Goal: Information Seeking & Learning: Learn about a topic

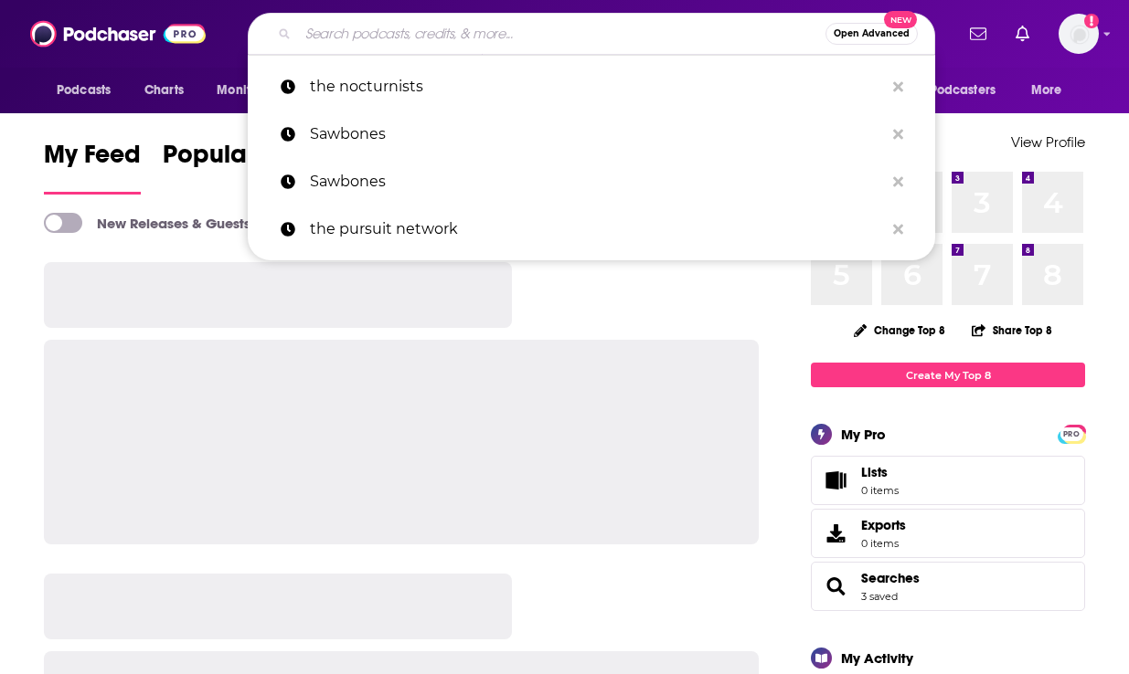
click at [521, 28] on input "Search podcasts, credits, & more..." at bounding box center [561, 33] width 527 height 29
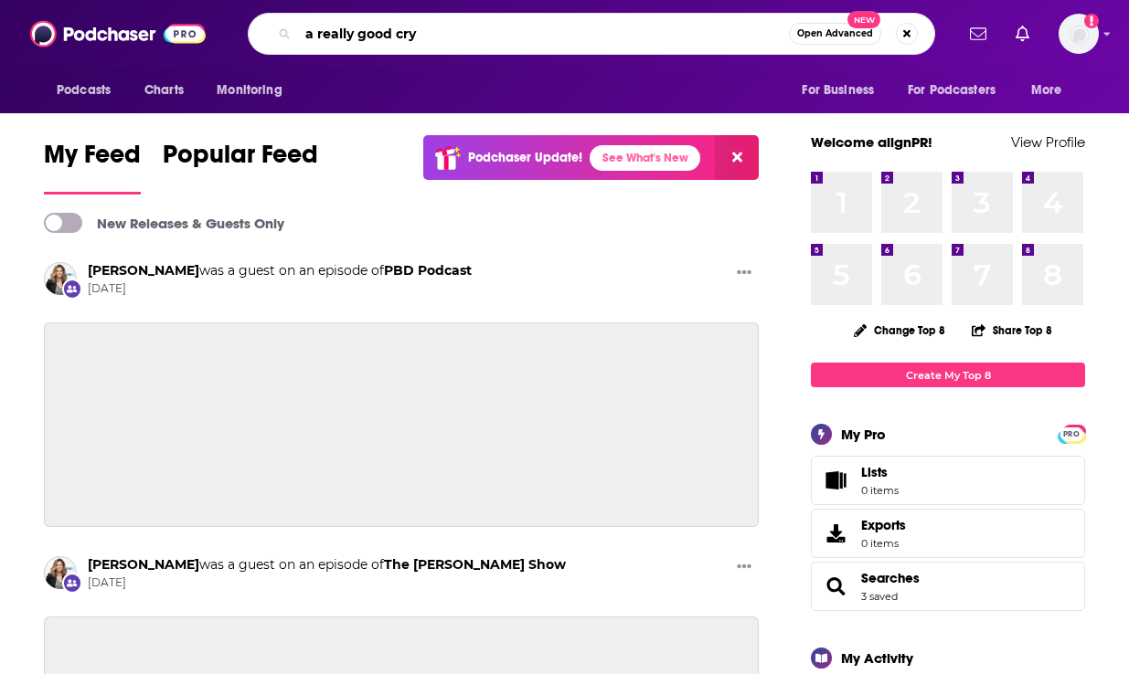
type input "a really good cry"
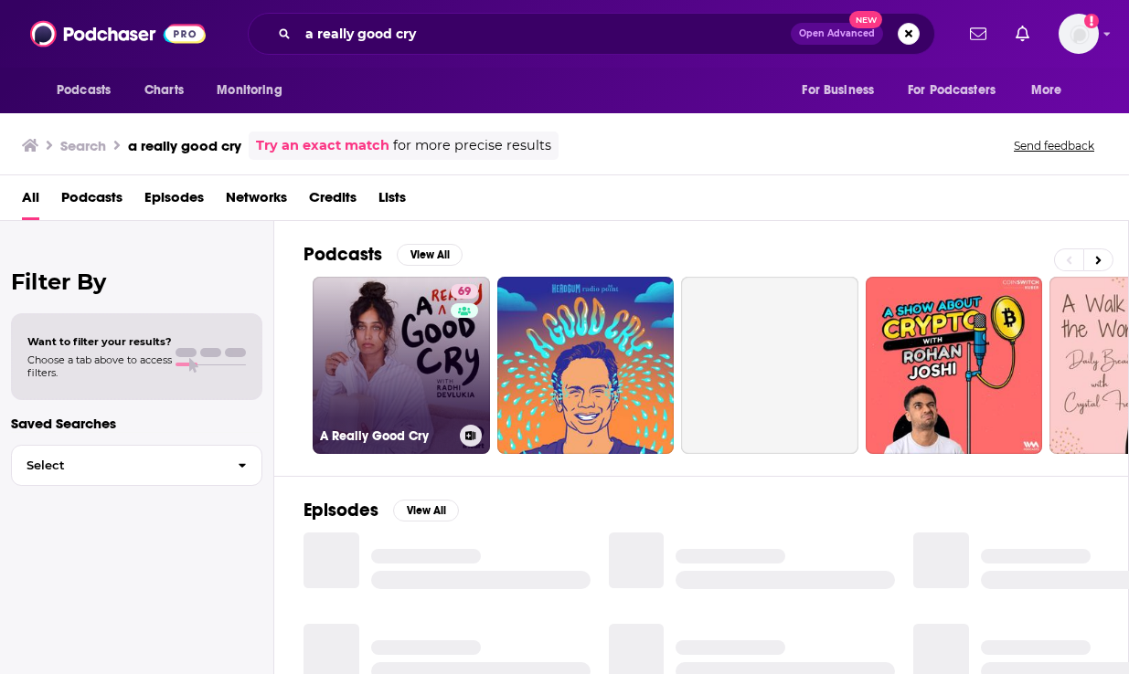
click at [408, 387] on link "69 A Really Good Cry" at bounding box center [401, 365] width 177 height 177
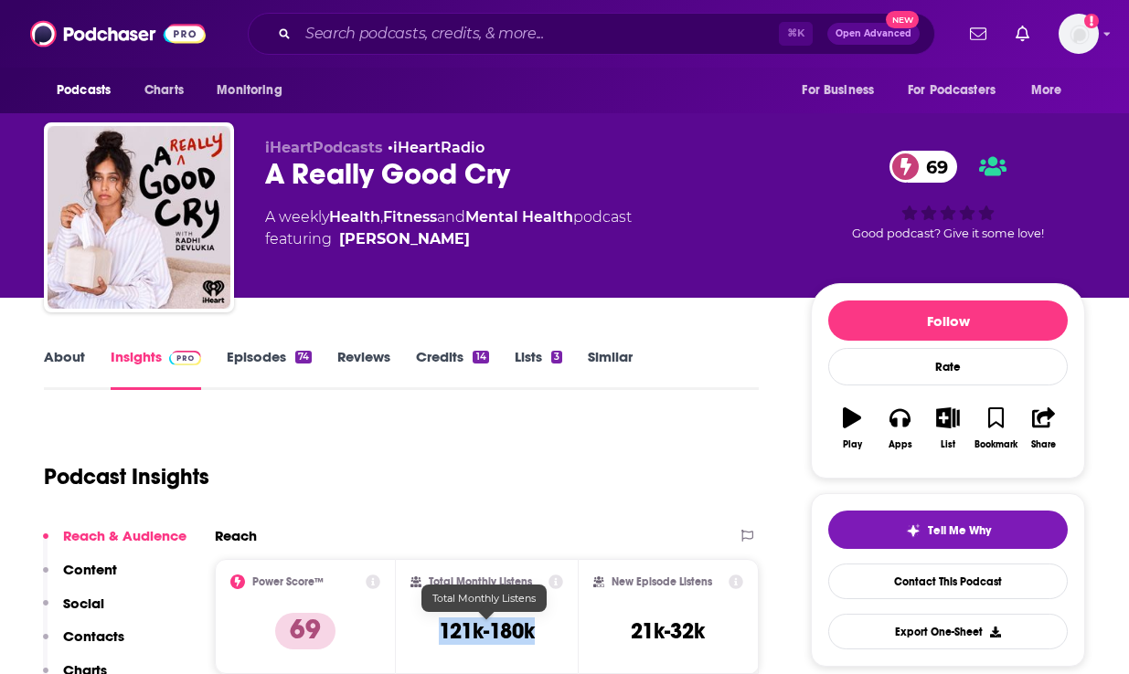
drag, startPoint x: 432, startPoint y: 627, endPoint x: 542, endPoint y: 628, distance: 109.7
click at [542, 628] on div "Total Monthly Listens 121k-180k" at bounding box center [486, 617] width 152 height 84
copy h3 "121k-180k"
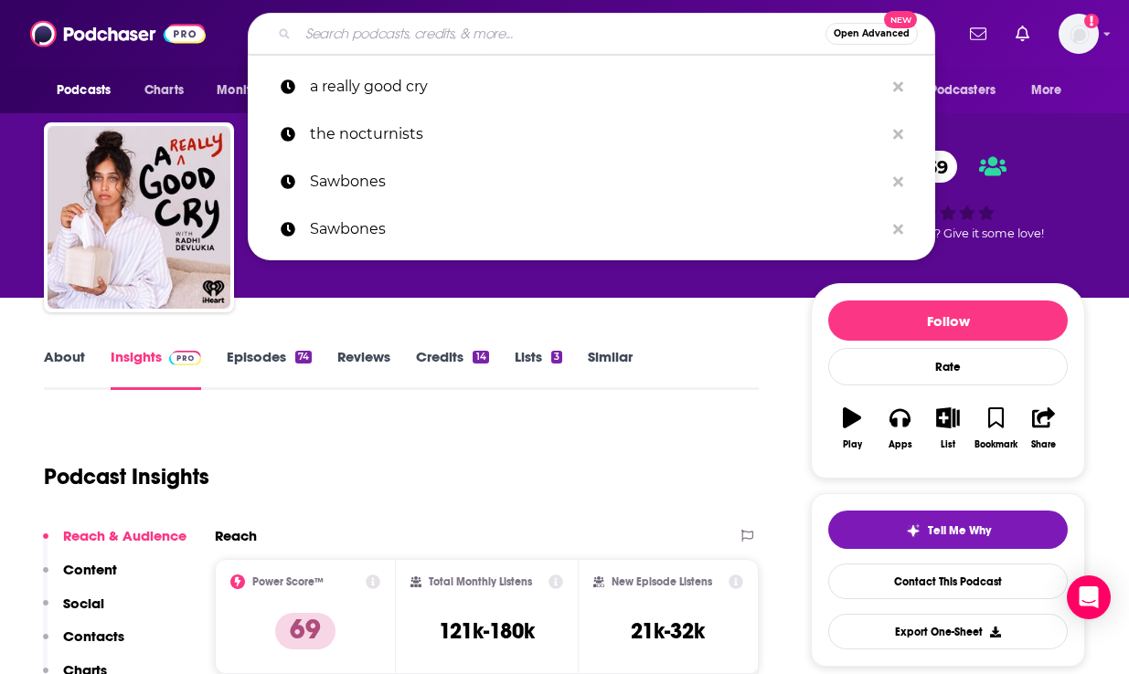
click at [348, 37] on input "Search podcasts, credits, & more..." at bounding box center [561, 33] width 527 height 29
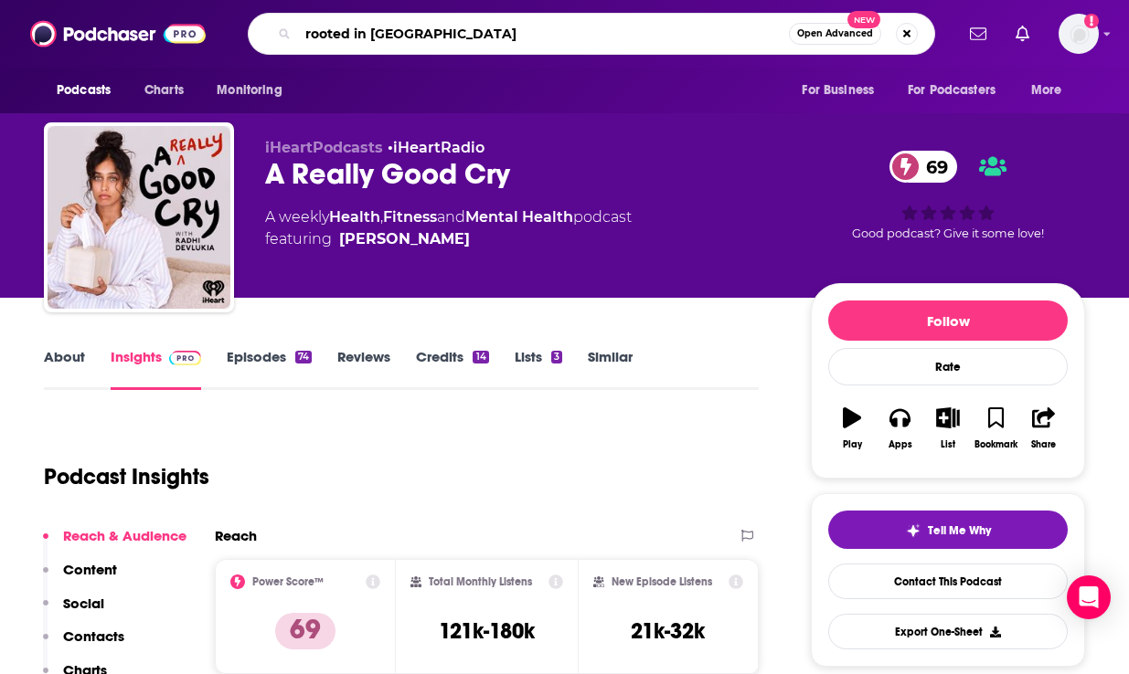
type input "rooted in wellness"
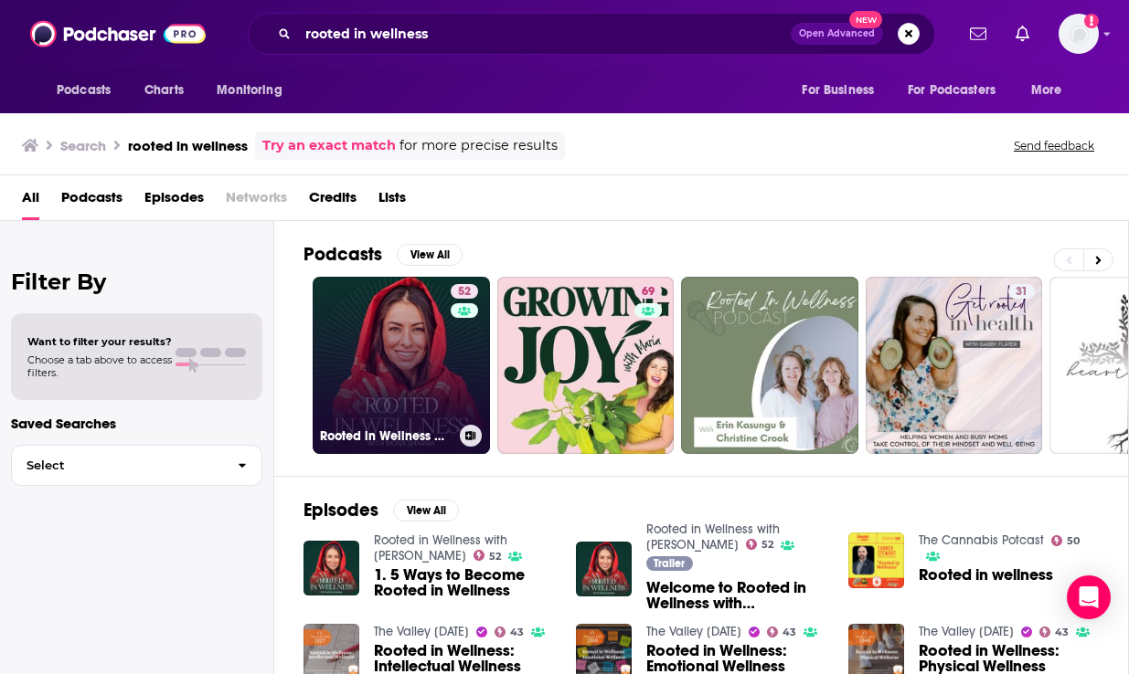
click at [385, 360] on link "52 Rooted in Wellness with [PERSON_NAME]" at bounding box center [401, 365] width 177 height 177
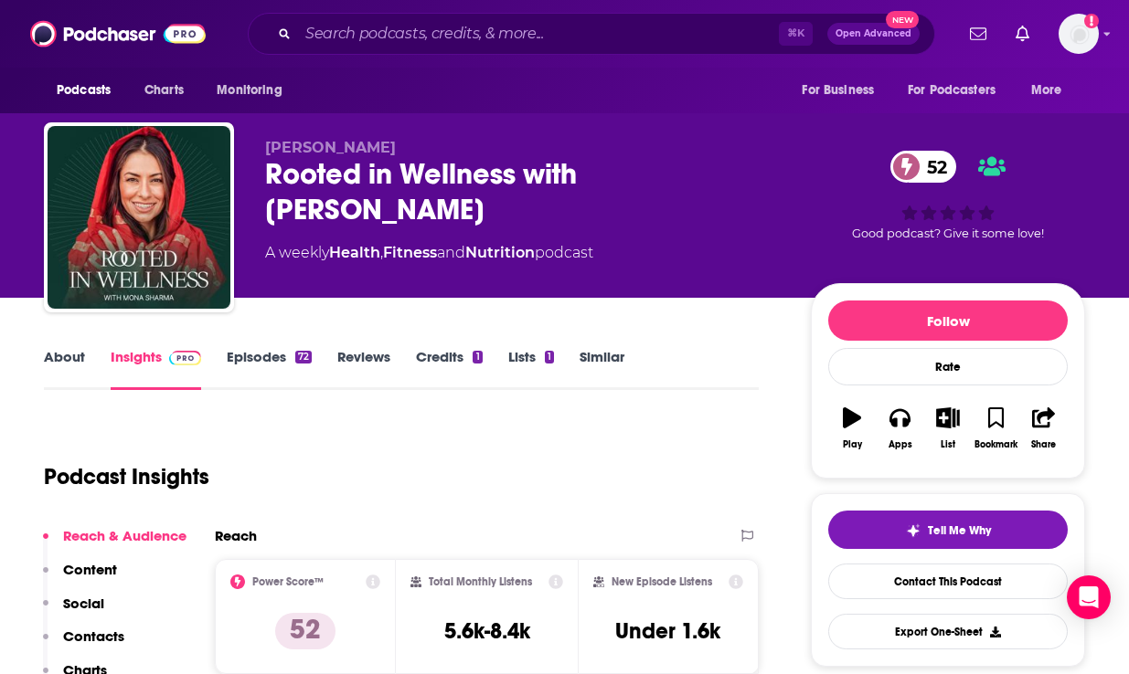
scroll to position [16, 0]
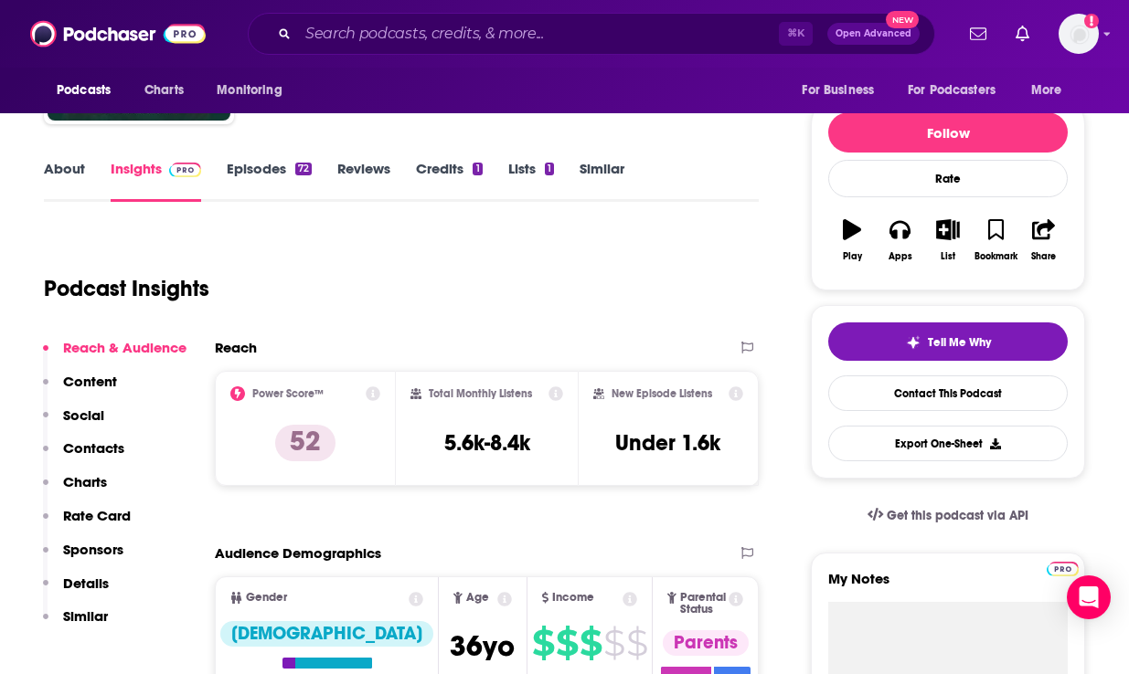
click at [107, 446] on p "Contacts" at bounding box center [93, 448] width 61 height 17
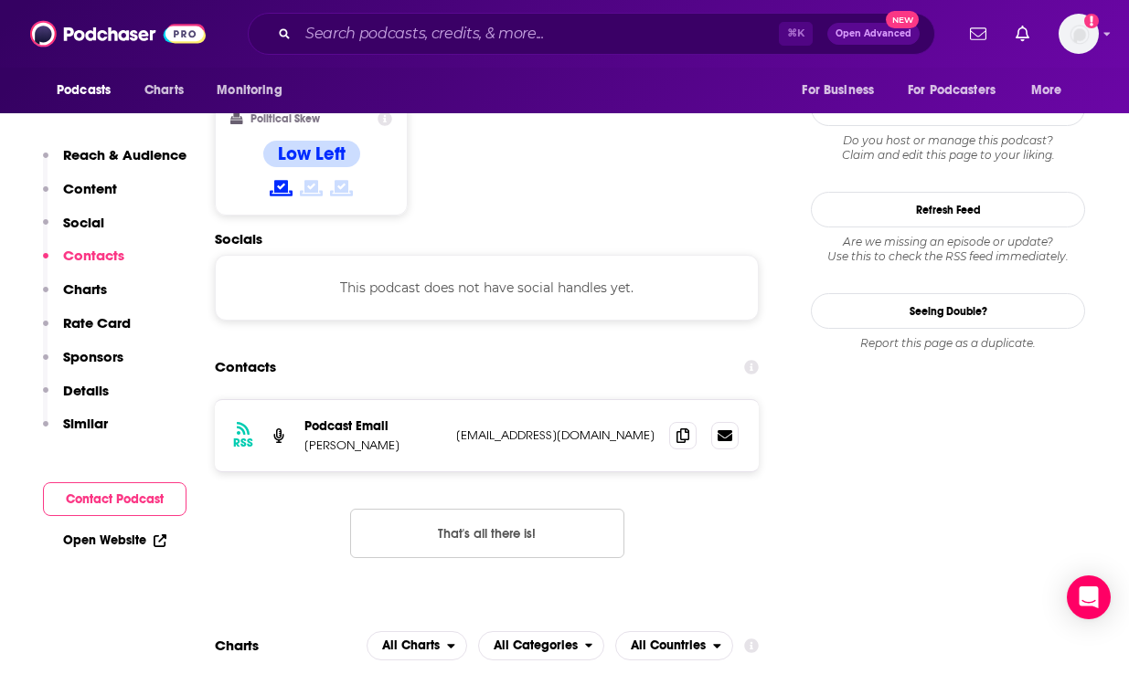
scroll to position [1480, 0]
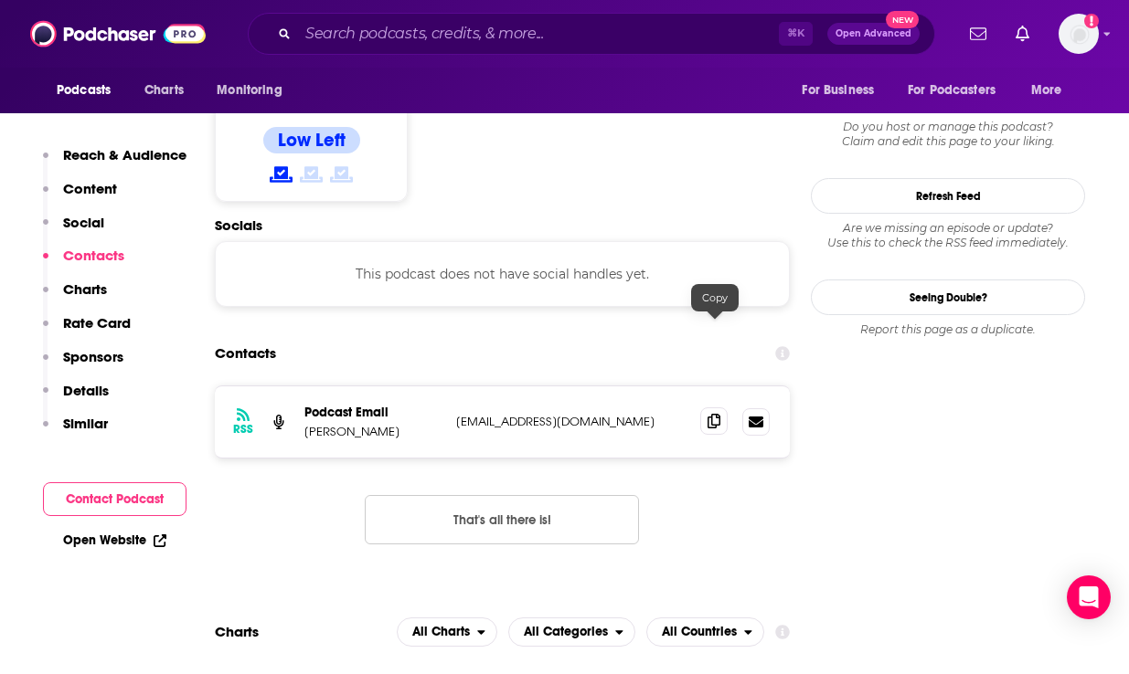
click at [718, 414] on icon at bounding box center [713, 421] width 13 height 15
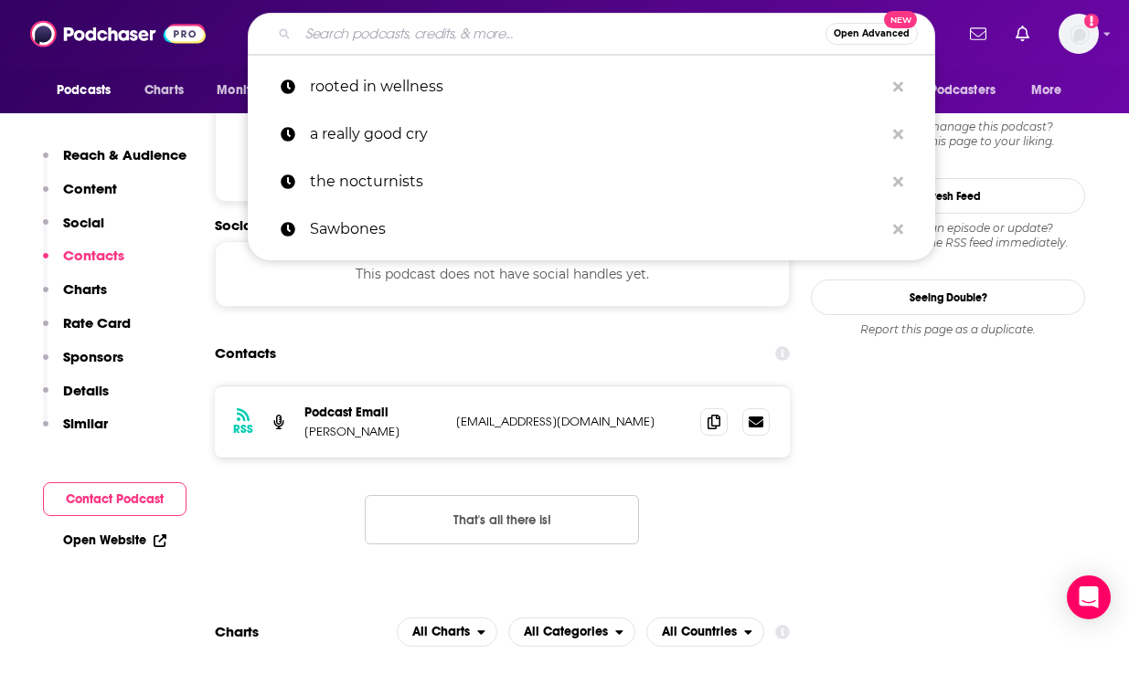
click at [494, 28] on input "Search podcasts, credits, & more..." at bounding box center [561, 33] width 527 height 29
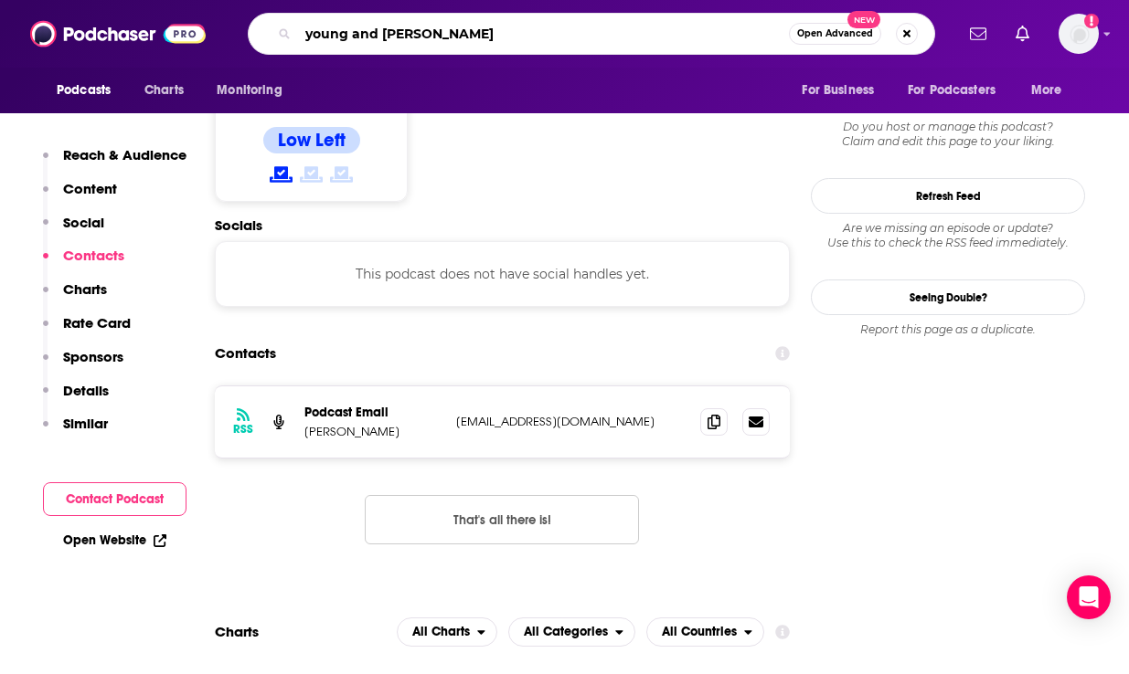
type input "young and profiting"
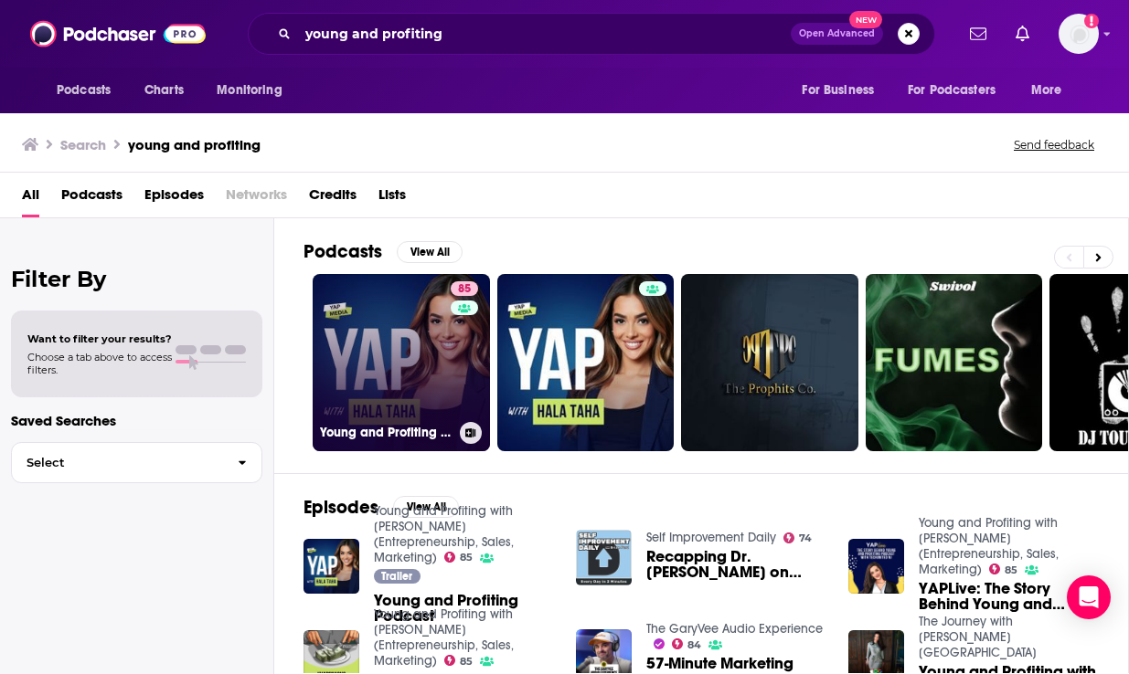
click at [422, 381] on link "85 Young and Profiting with [PERSON_NAME] (Entrepreneurship, Sales, Marketing)" at bounding box center [401, 362] width 177 height 177
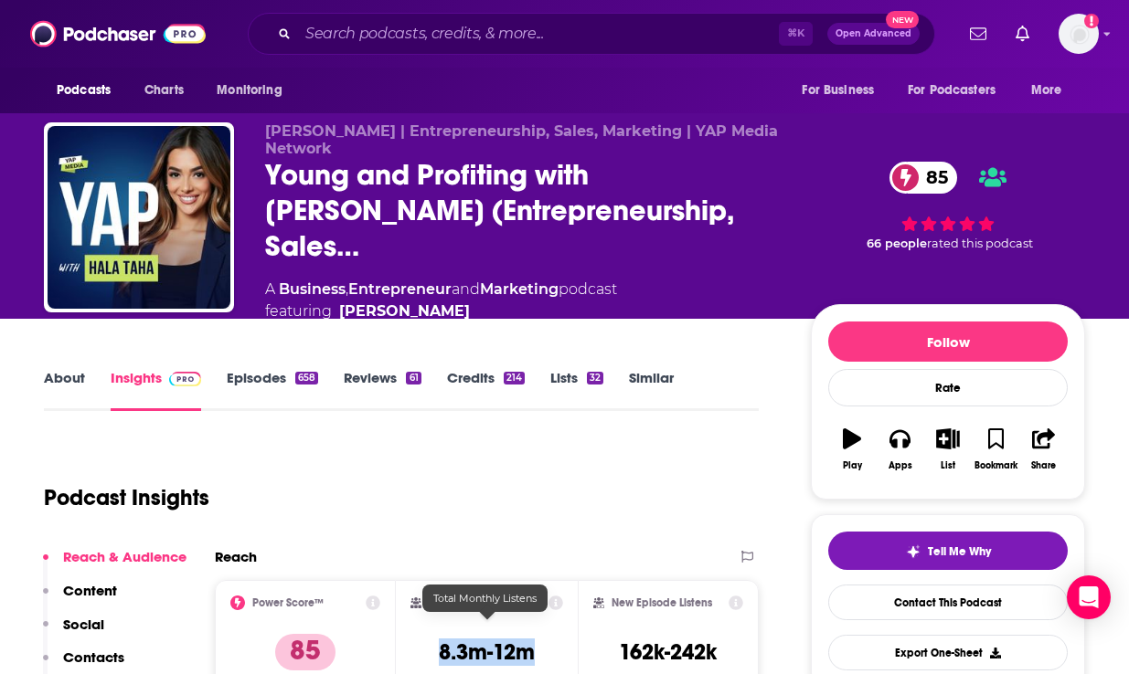
drag, startPoint x: 435, startPoint y: 635, endPoint x: 535, endPoint y: 639, distance: 100.6
click at [535, 639] on div "Total Monthly Listens 8.3m-12m" at bounding box center [486, 638] width 152 height 84
copy h3 "8.3m-12m"
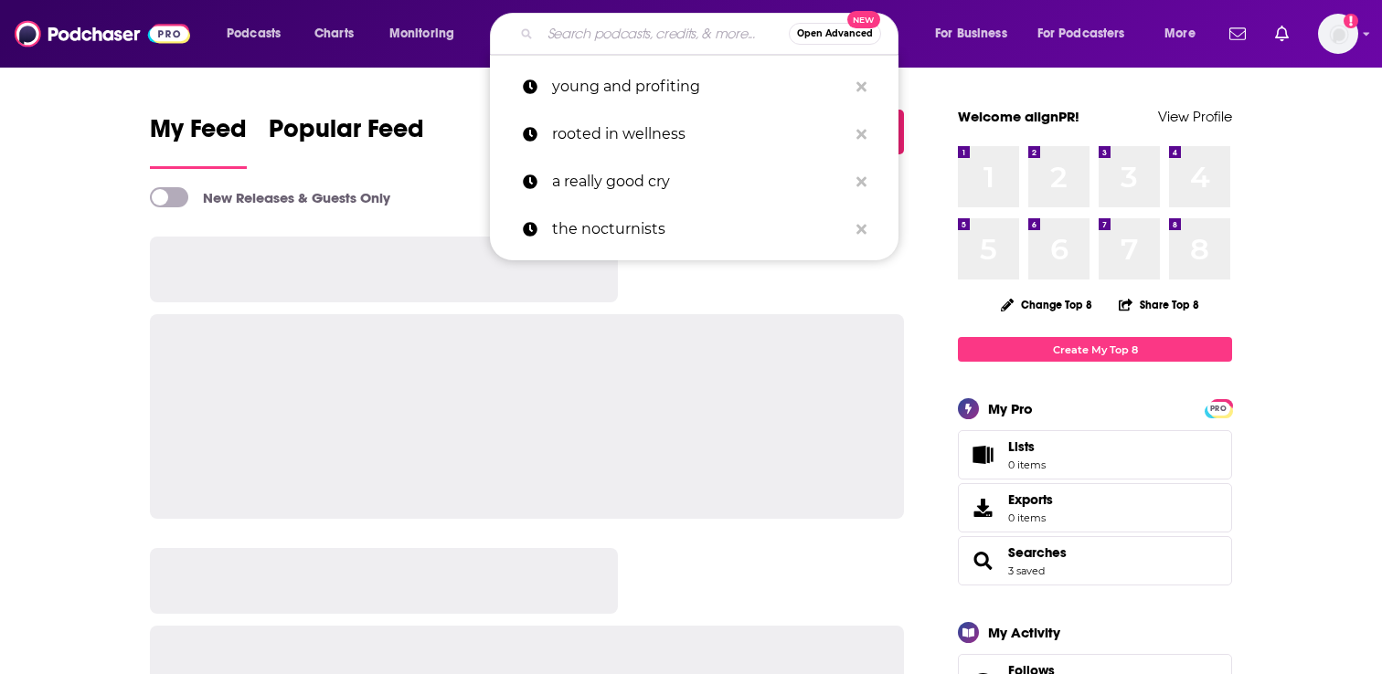
click at [573, 27] on input "Search podcasts, credits, & more..." at bounding box center [664, 33] width 249 height 29
paste input "Medical Centric"
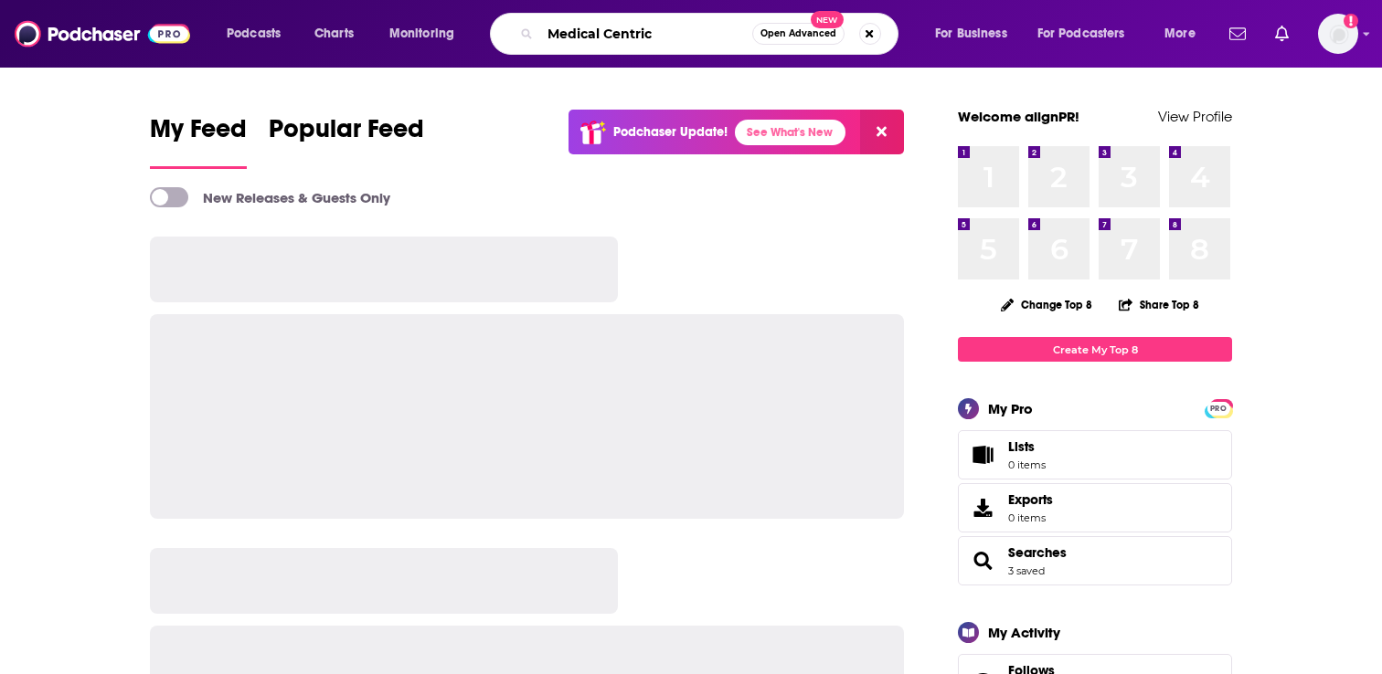
type input "Medical Centric"
